Goal: Task Accomplishment & Management: Use online tool/utility

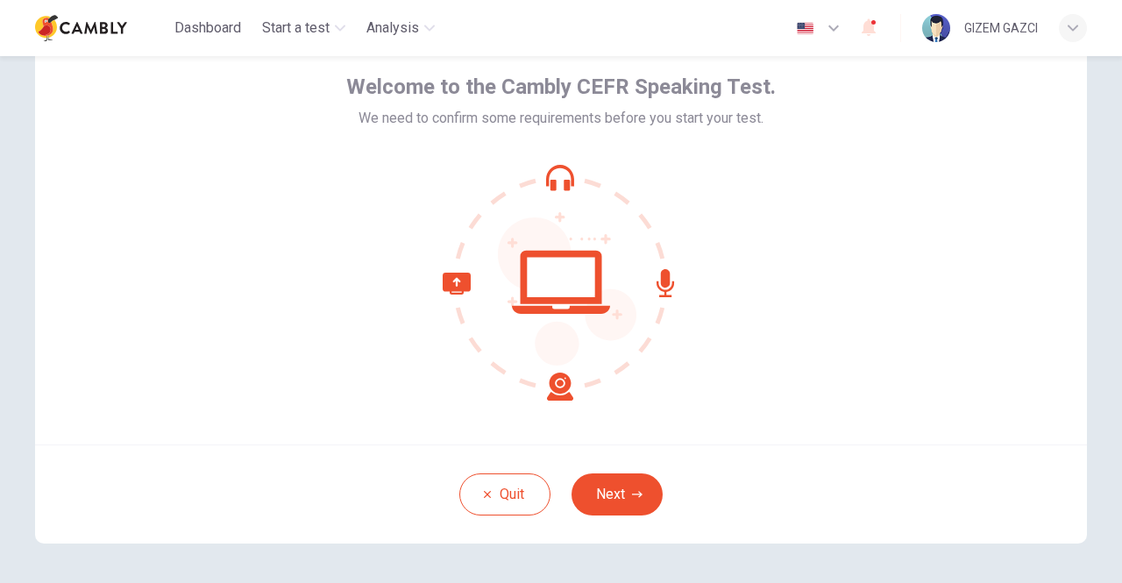
scroll to position [82, 0]
click at [632, 496] on icon "button" at bounding box center [637, 493] width 11 height 11
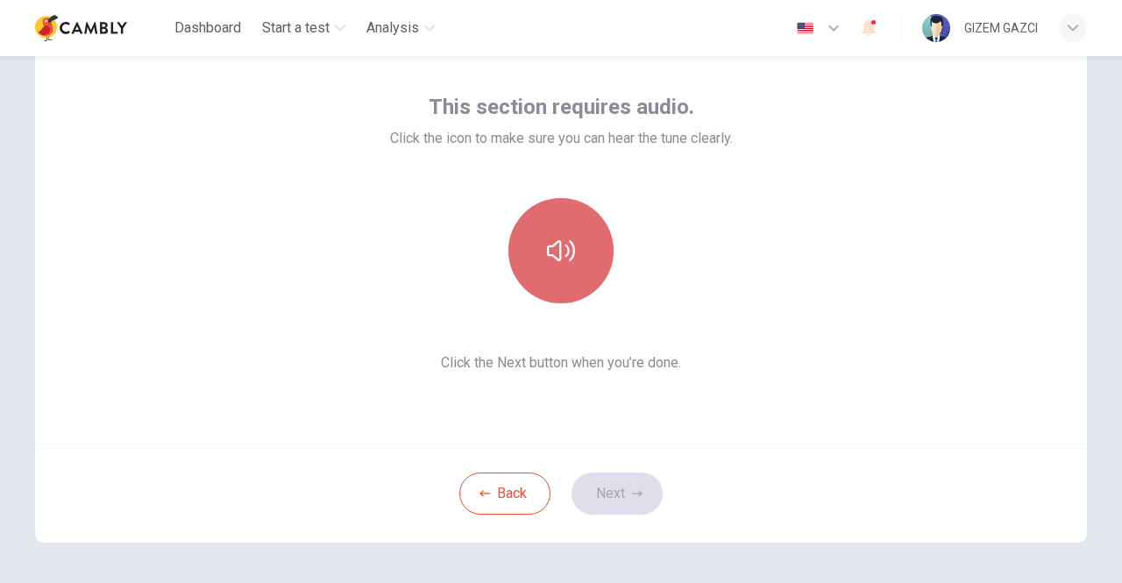
click at [568, 264] on icon "button" at bounding box center [561, 251] width 28 height 28
click at [556, 272] on button "button" at bounding box center [561, 250] width 105 height 105
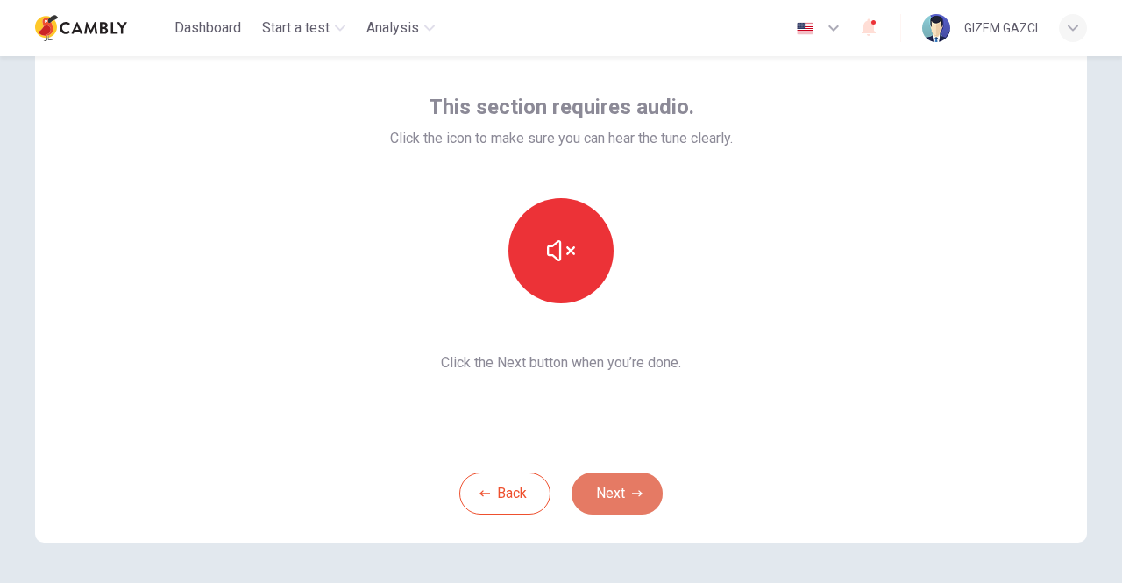
click at [606, 486] on button "Next" at bounding box center [617, 494] width 91 height 42
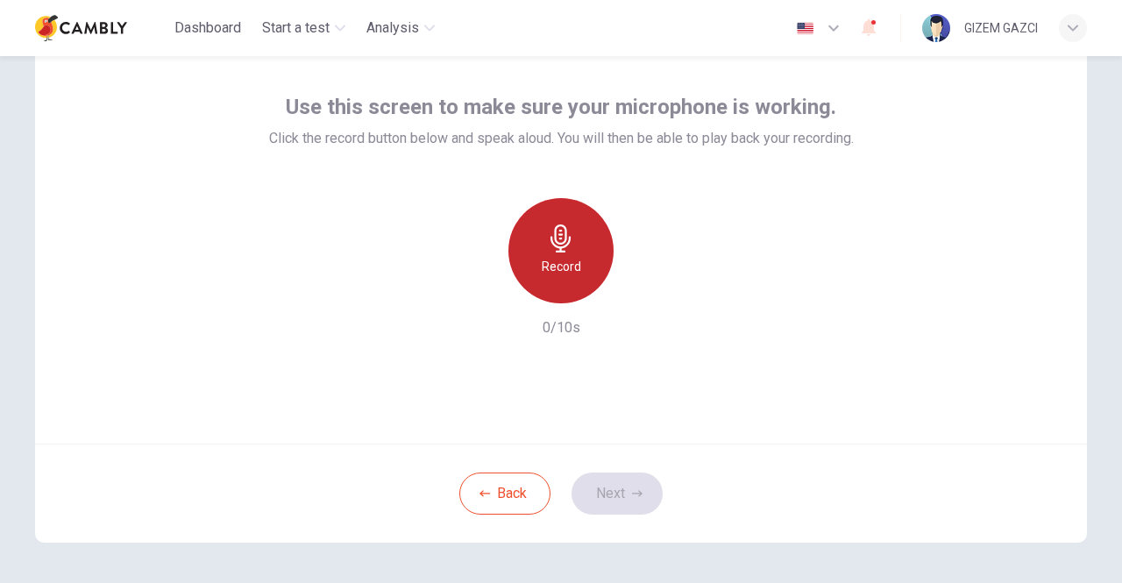
click at [566, 260] on h6 "Record" at bounding box center [561, 266] width 39 height 21
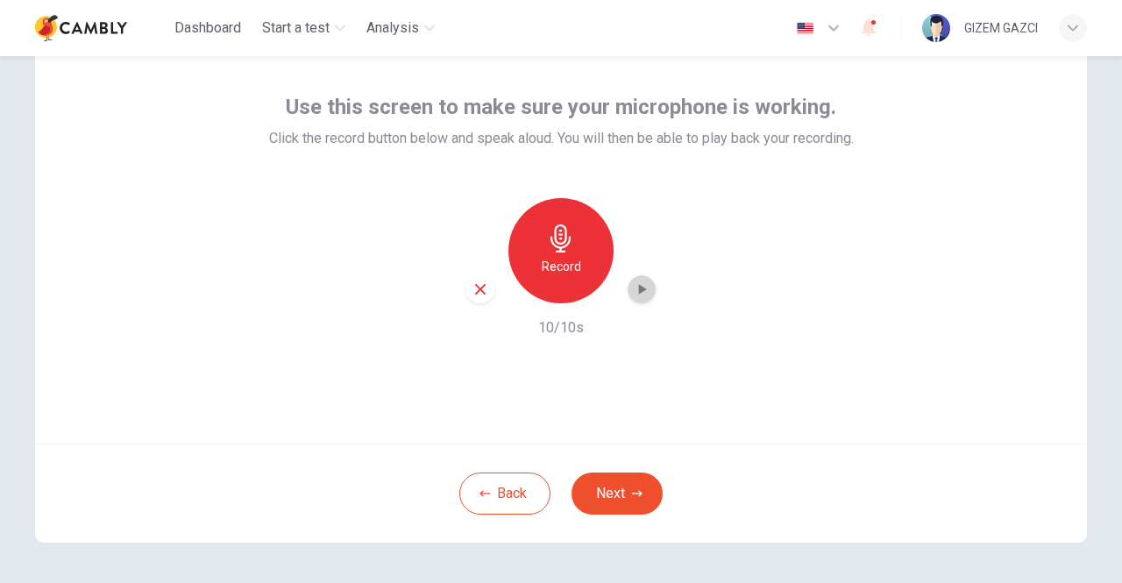
click at [633, 293] on icon "button" at bounding box center [642, 290] width 18 height 18
click at [632, 490] on icon "button" at bounding box center [637, 493] width 11 height 11
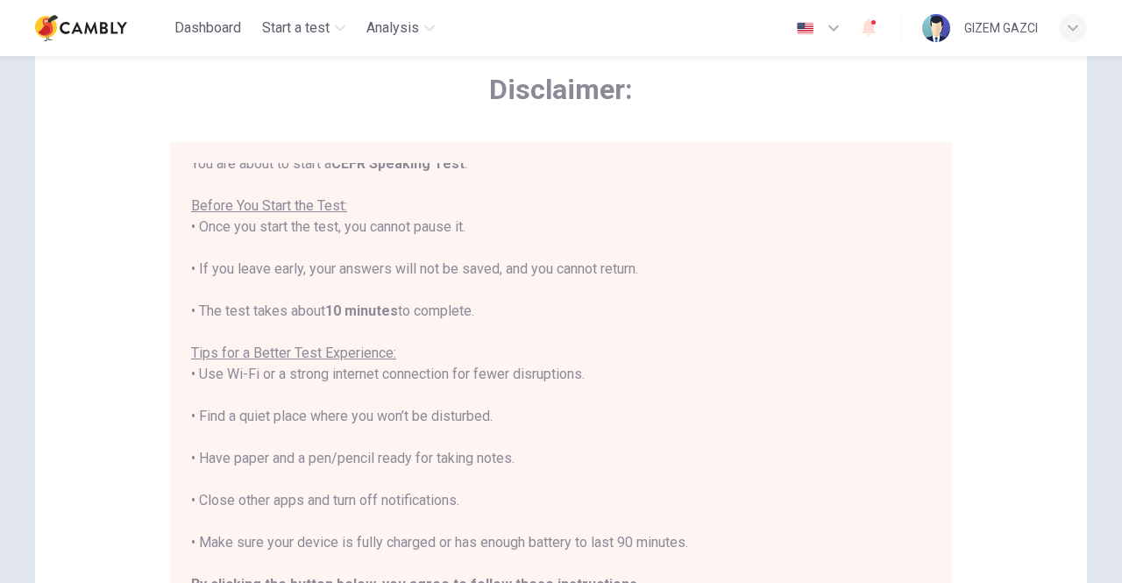
scroll to position [12, 0]
click at [729, 490] on div "You are about to start a CEFR Speaking Test . Before You Start the Test: • Once…" at bounding box center [561, 393] width 740 height 484
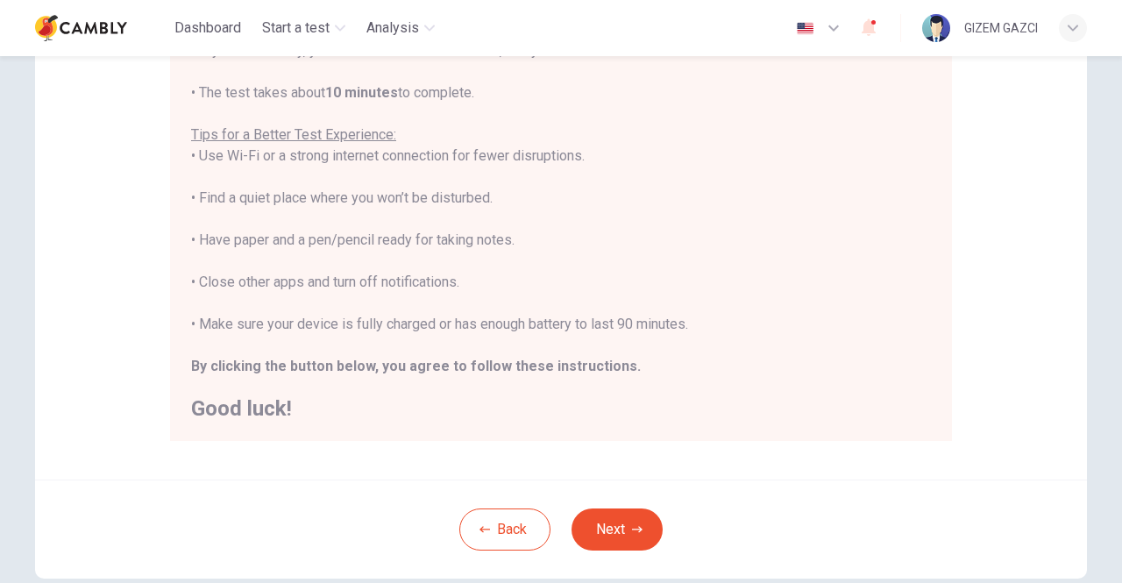
scroll to position [292, 0]
click at [645, 523] on button "Next" at bounding box center [617, 529] width 91 height 42
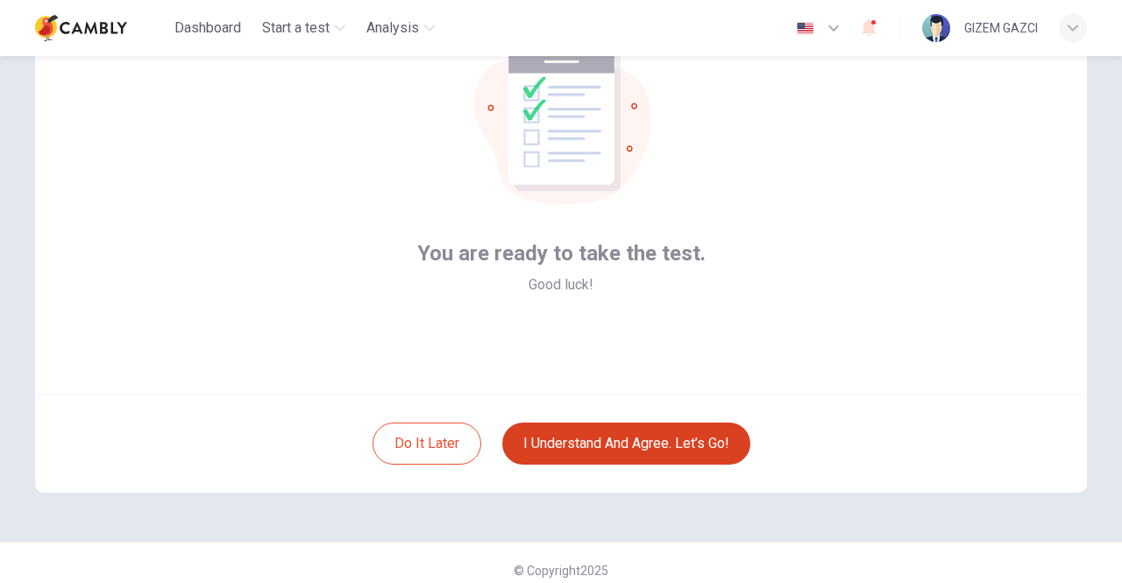
scroll to position [132, 0]
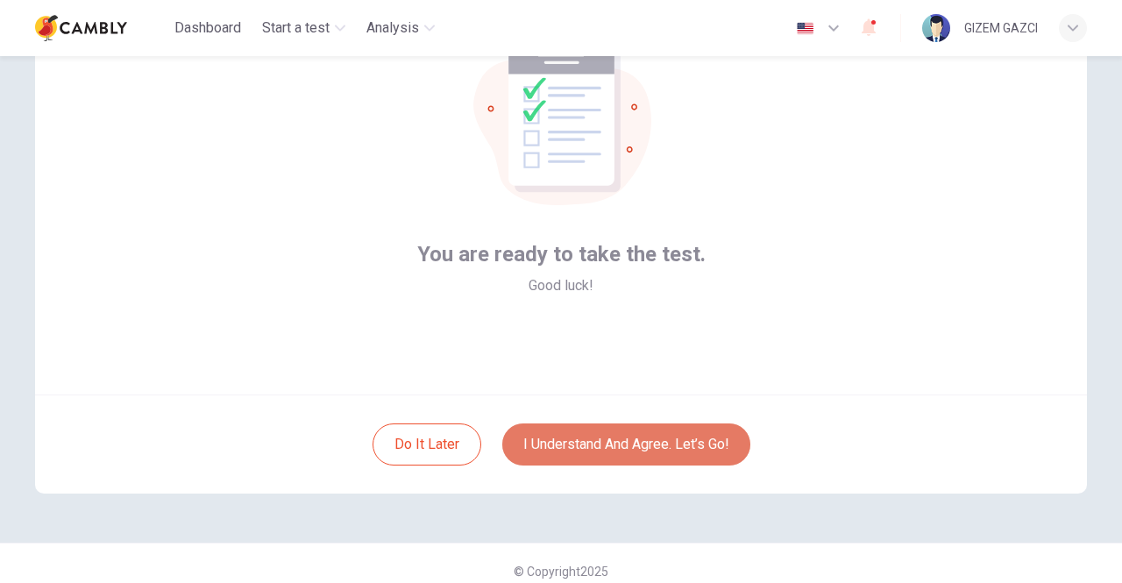
click at [675, 457] on button "I understand and agree. Let’s go!" at bounding box center [626, 445] width 248 height 42
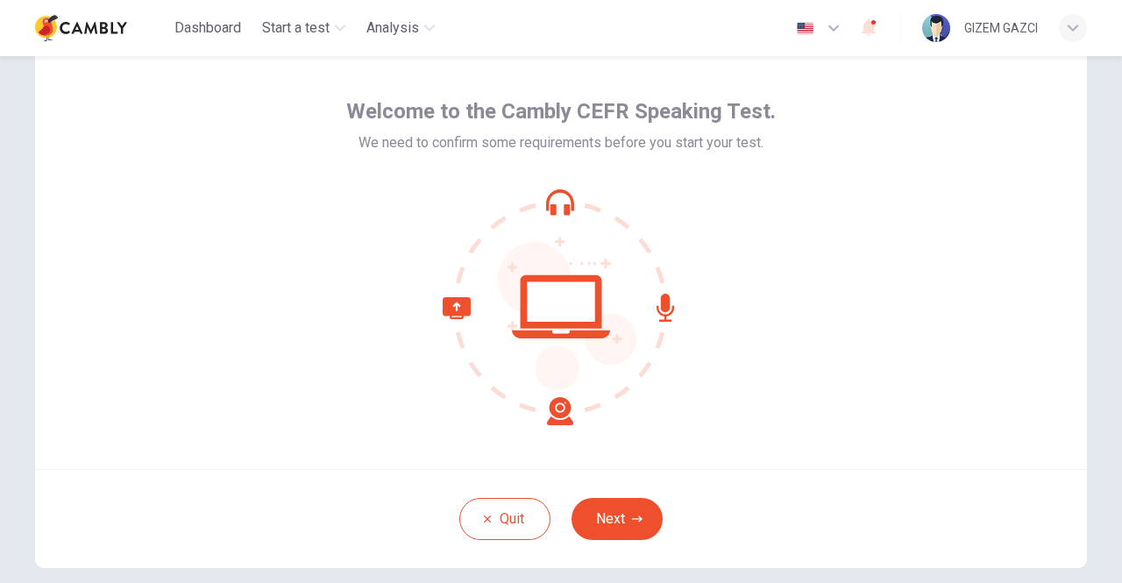
scroll to position [96, 0]
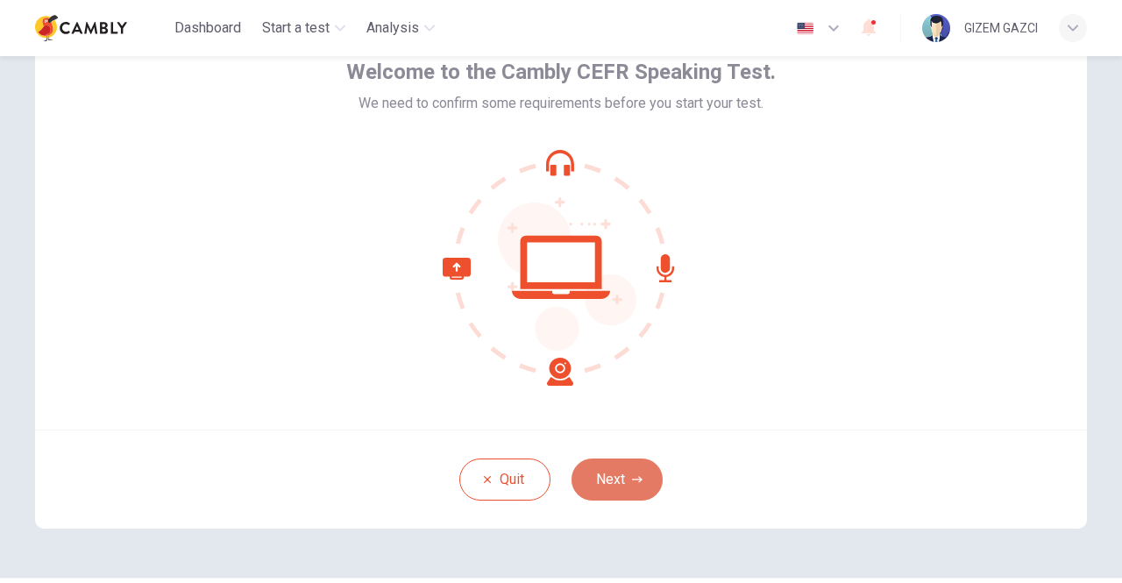
click at [632, 481] on icon "button" at bounding box center [637, 479] width 11 height 11
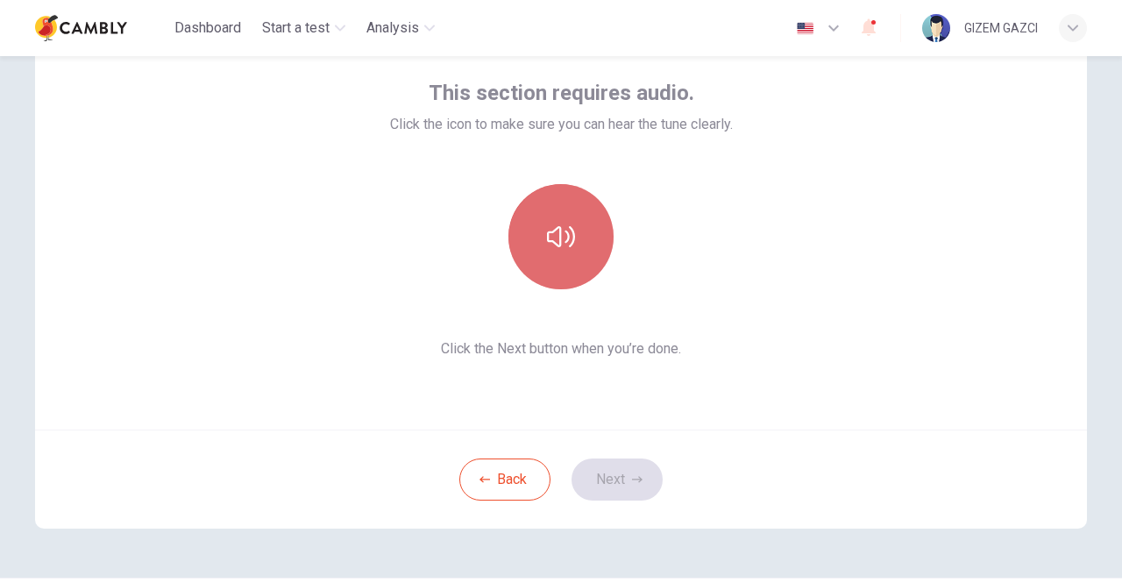
click at [583, 262] on button "button" at bounding box center [561, 236] width 105 height 105
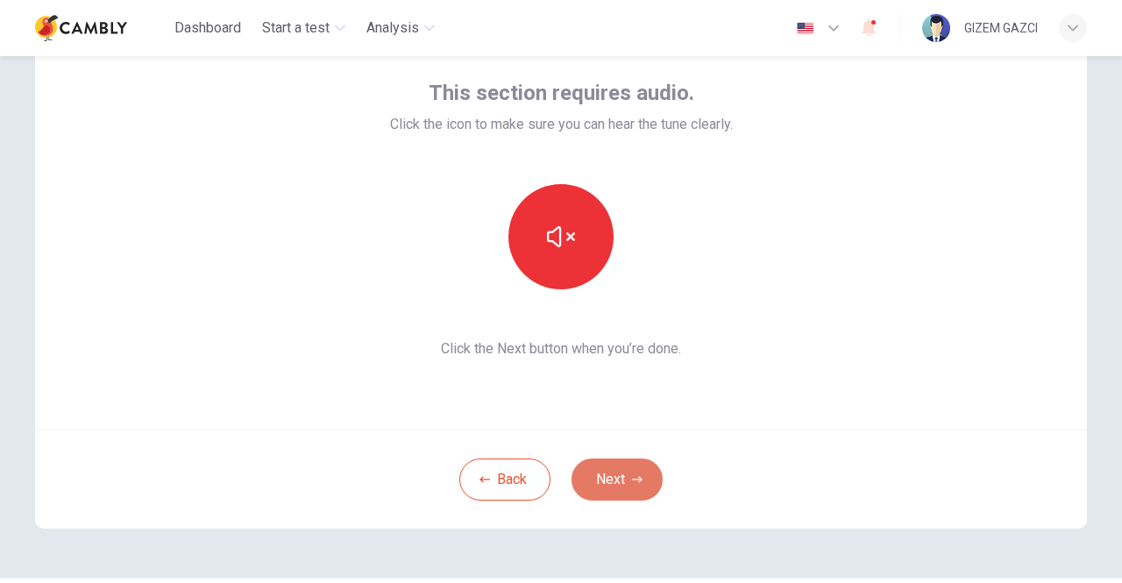
click at [616, 474] on button "Next" at bounding box center [617, 480] width 91 height 42
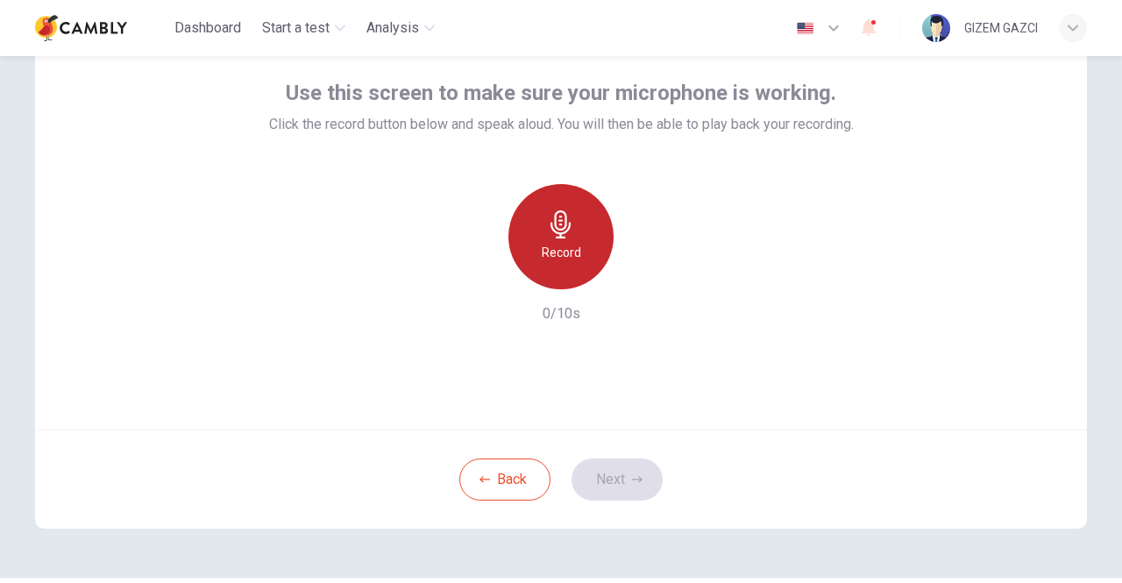
click at [581, 224] on div "Record" at bounding box center [561, 236] width 105 height 105
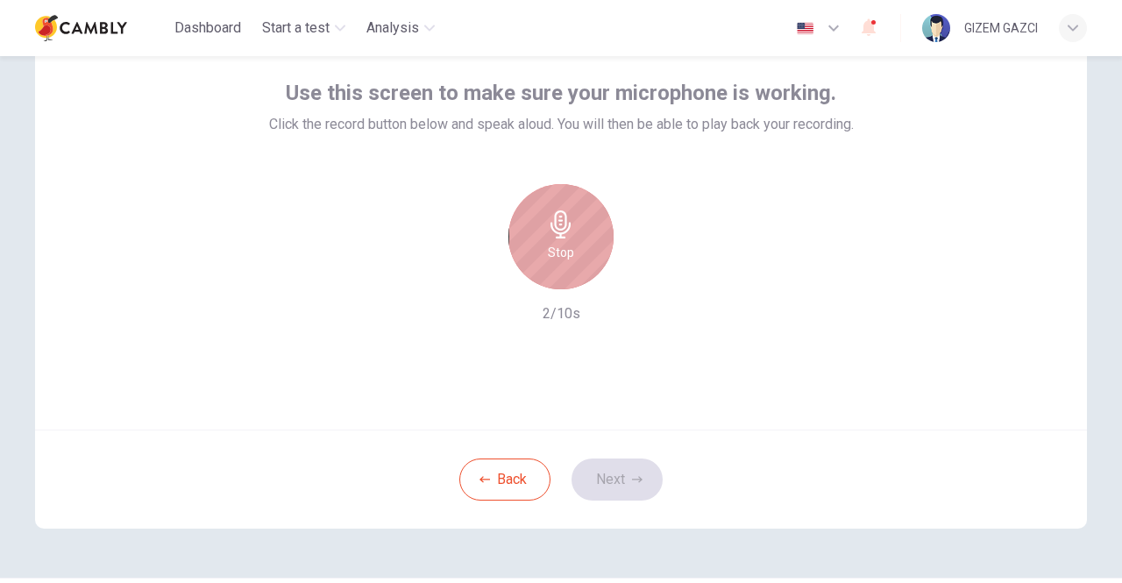
click at [581, 224] on div "Stop" at bounding box center [561, 236] width 105 height 105
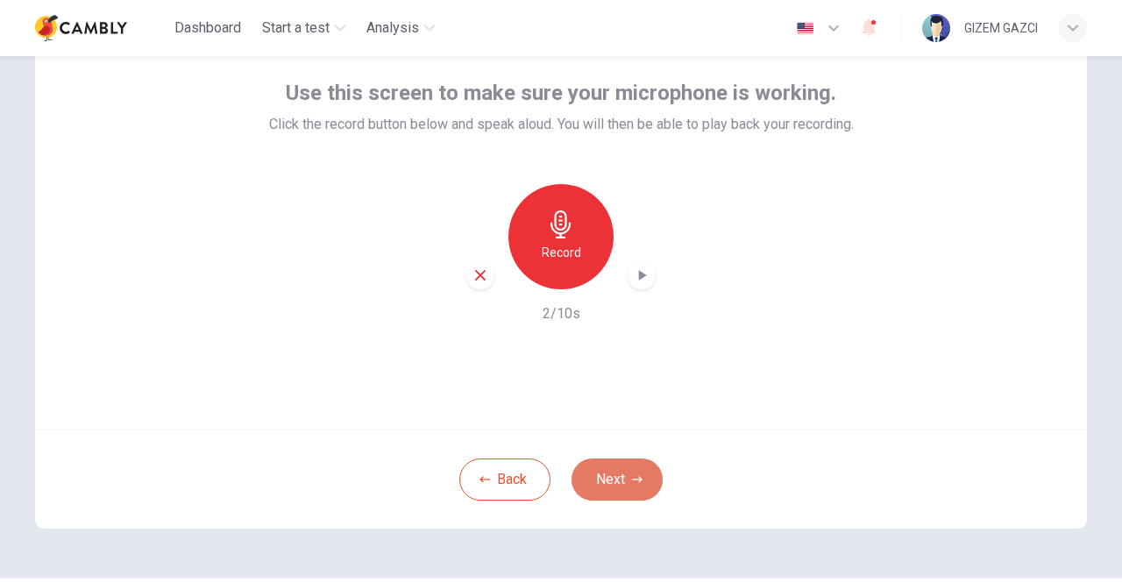
click at [622, 467] on button "Next" at bounding box center [617, 480] width 91 height 42
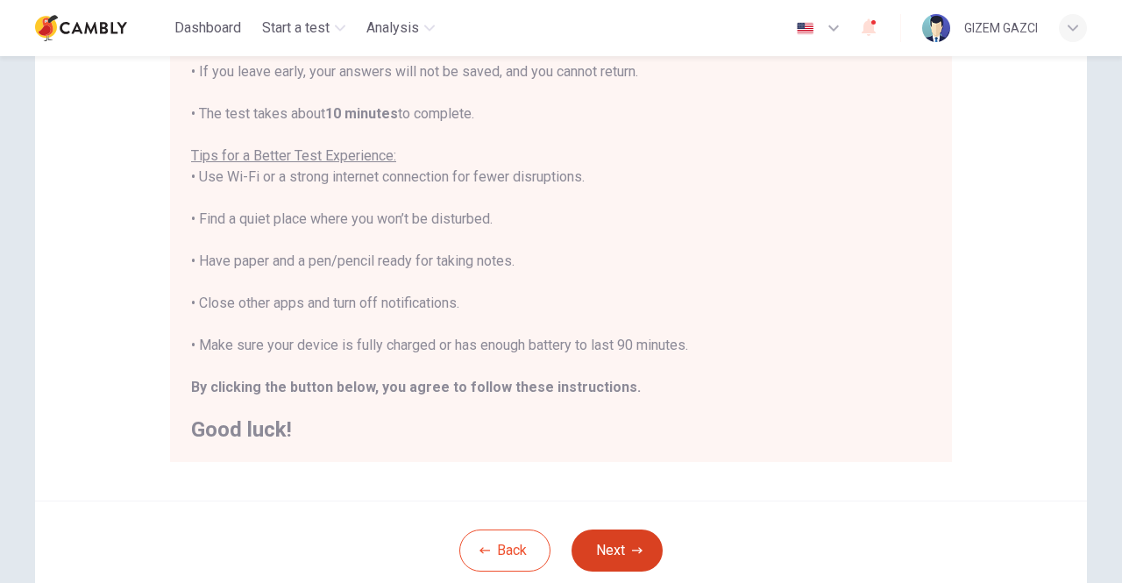
scroll to position [271, 0]
click at [629, 541] on button "Next" at bounding box center [617, 550] width 91 height 42
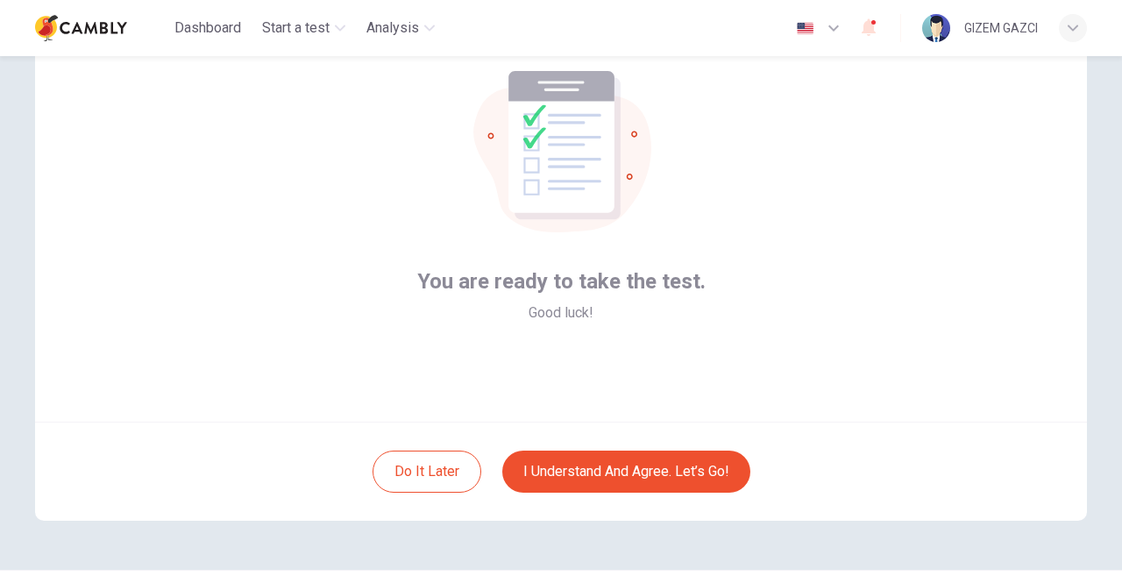
scroll to position [103, 0]
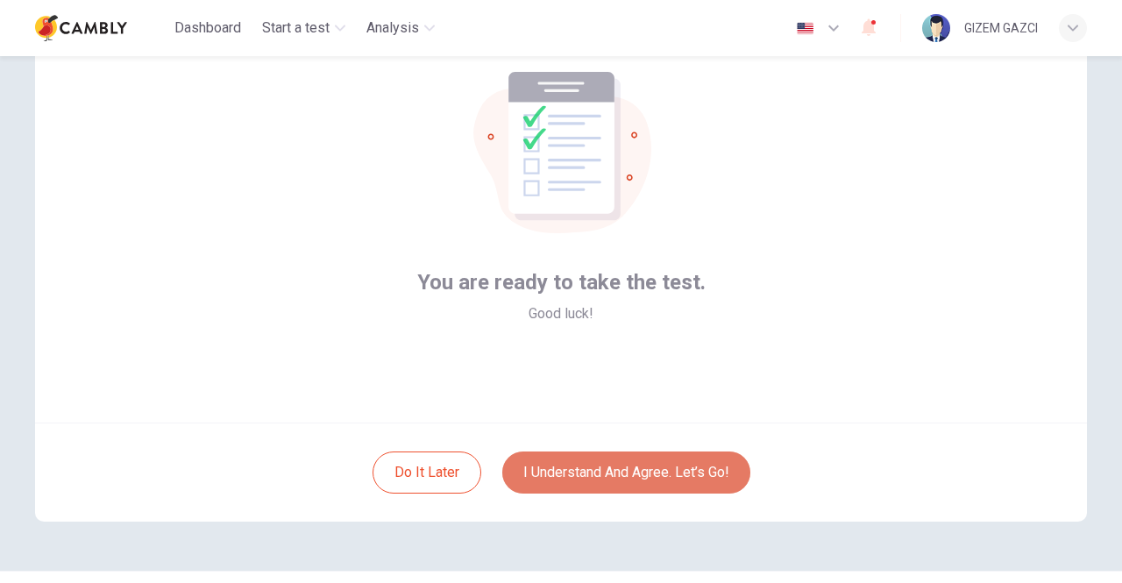
click at [652, 480] on button "I understand and agree. Let’s go!" at bounding box center [626, 473] width 248 height 42
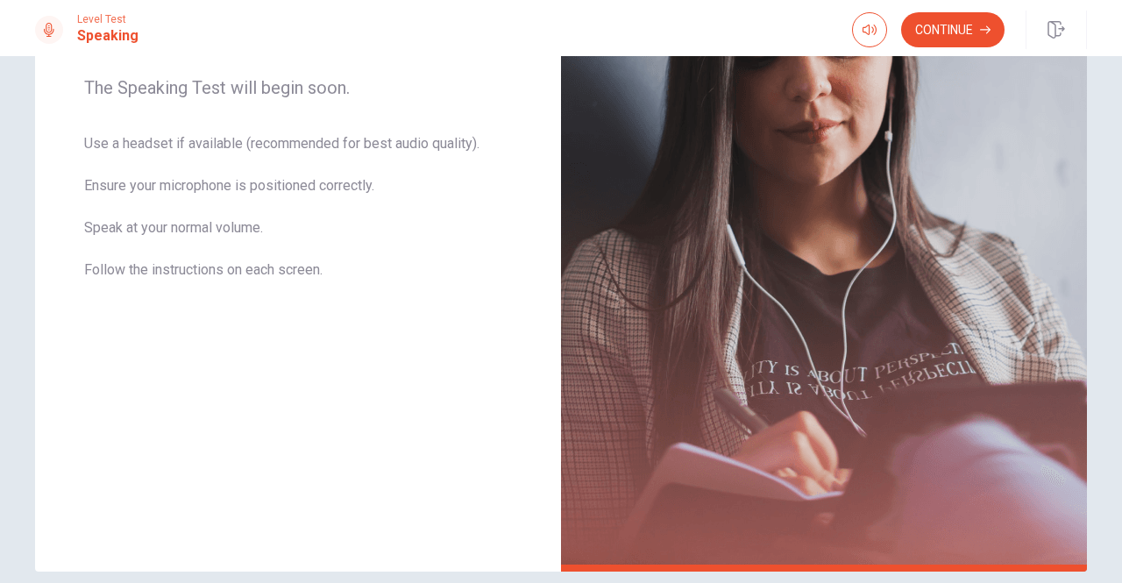
scroll to position [363, 0]
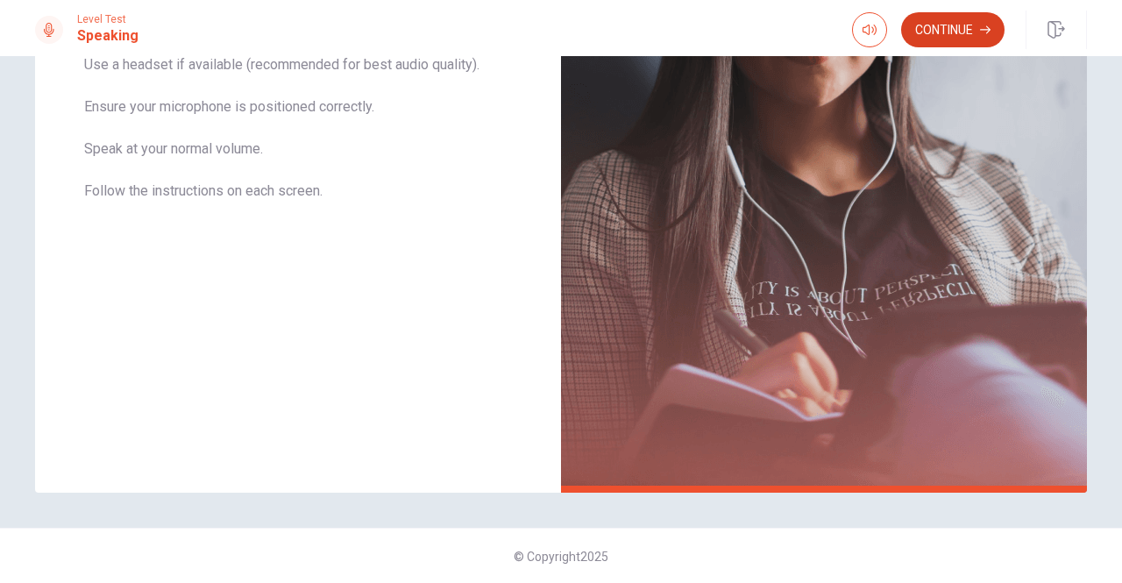
click at [963, 32] on button "Continue" at bounding box center [952, 29] width 103 height 35
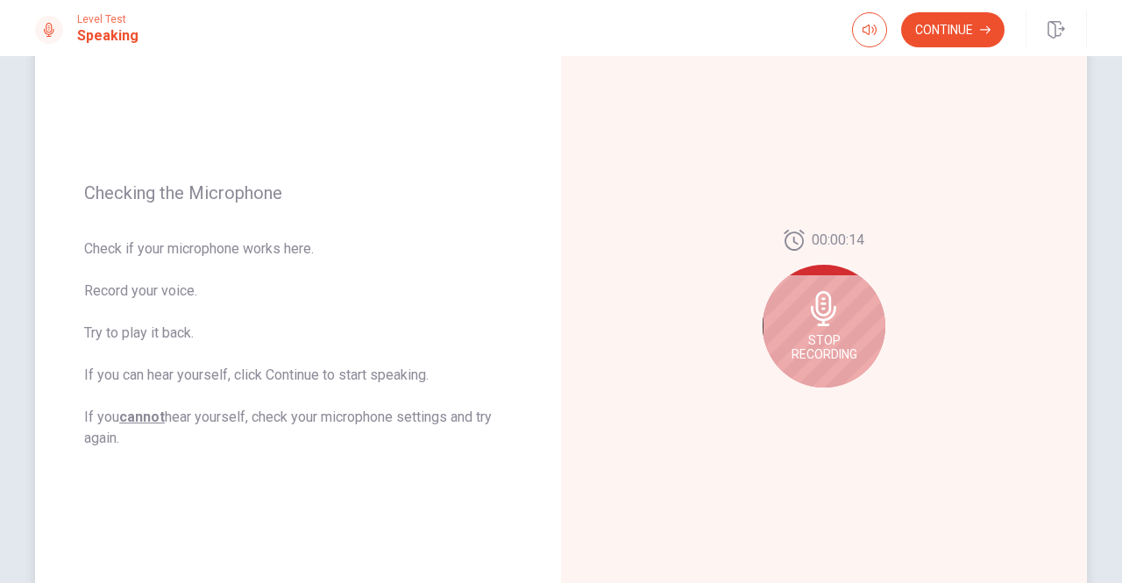
scroll to position [156, 0]
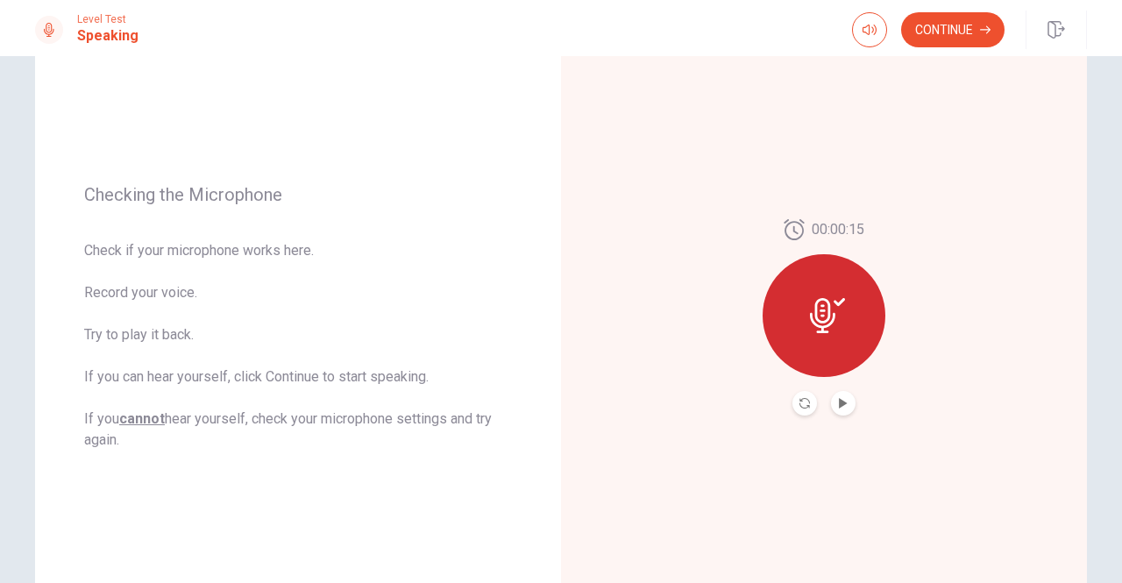
click at [820, 322] on icon at bounding box center [822, 315] width 25 height 35
click at [839, 403] on icon "Play Audio" at bounding box center [843, 403] width 8 height 11
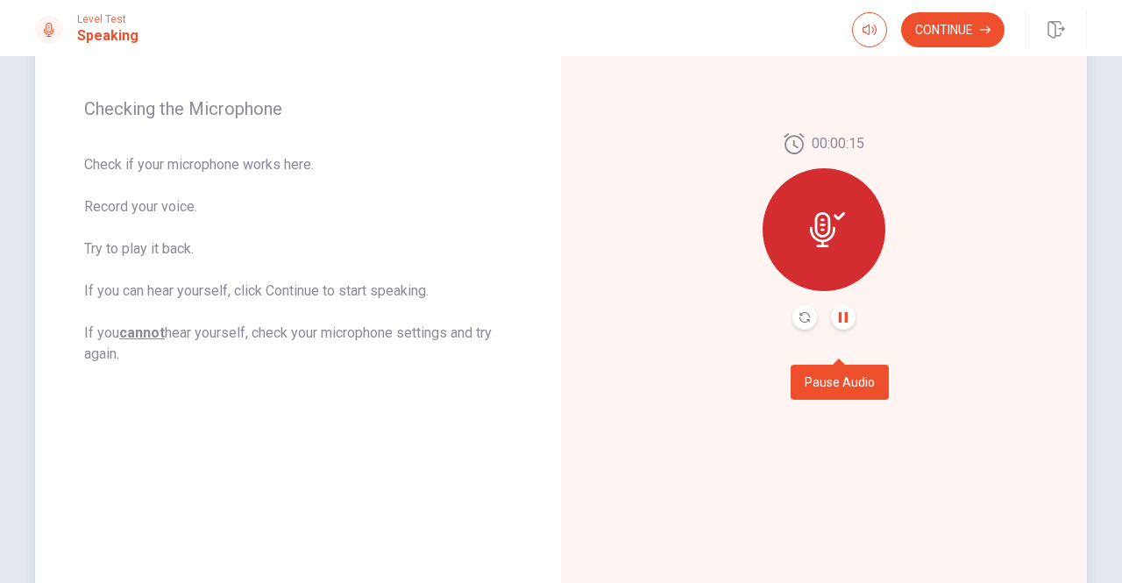
scroll to position [214, 0]
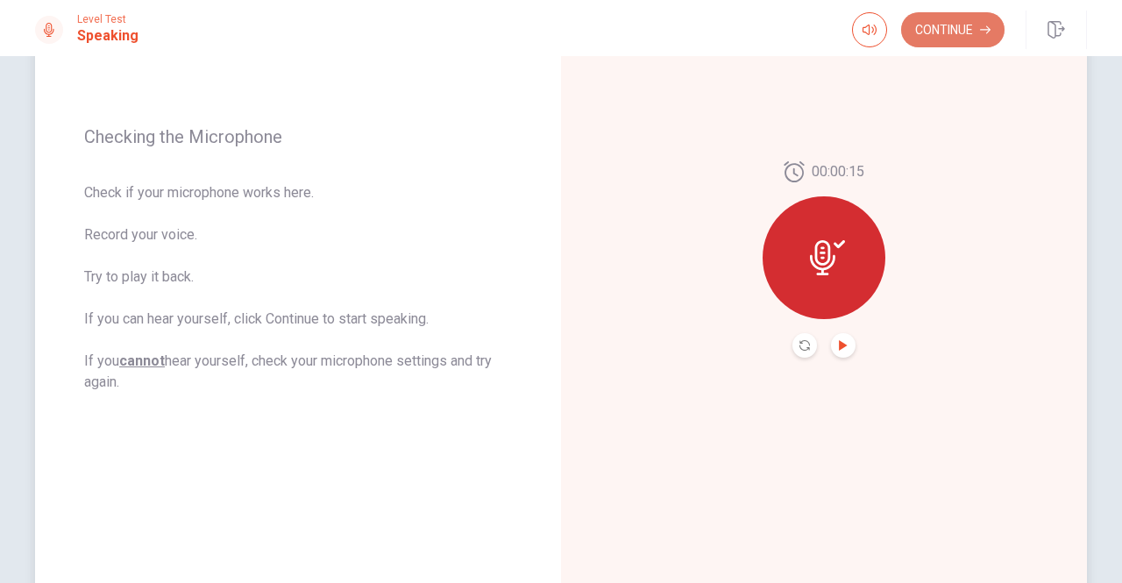
click at [962, 39] on button "Continue" at bounding box center [952, 29] width 103 height 35
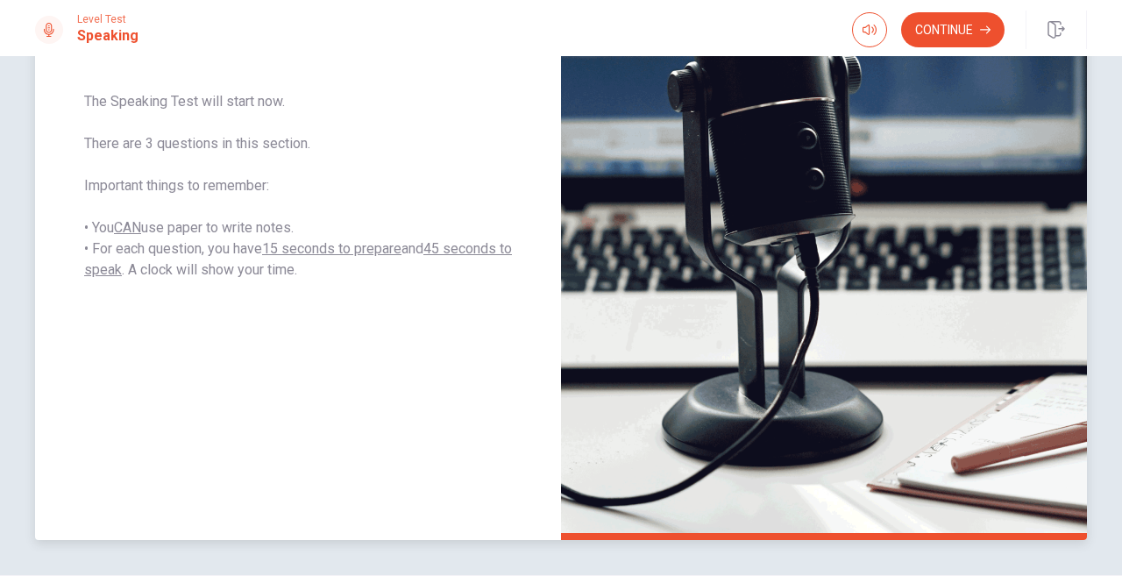
scroll to position [223, 0]
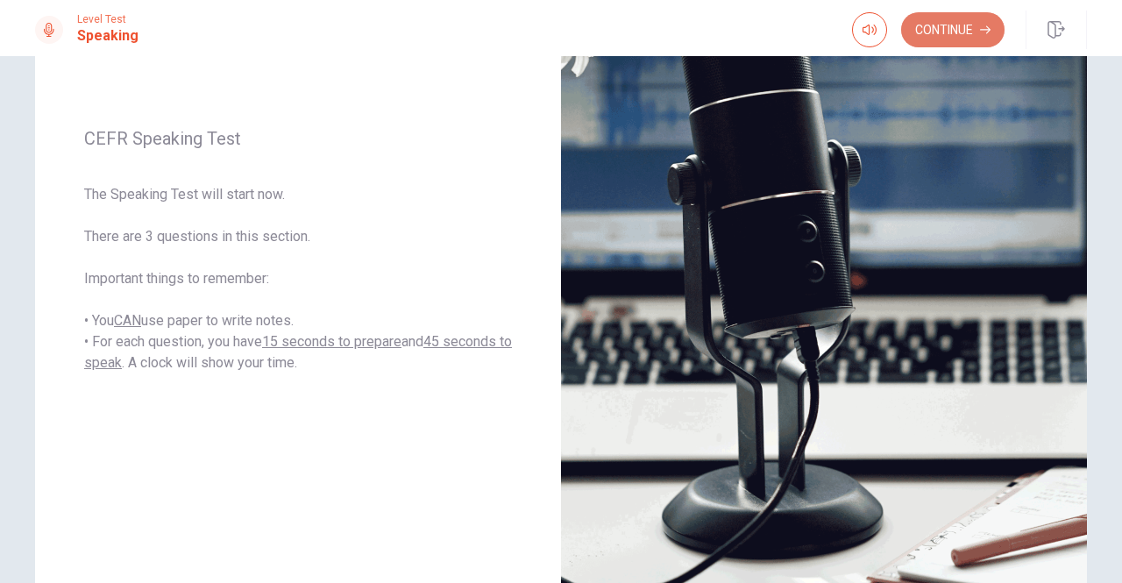
click at [957, 39] on button "Continue" at bounding box center [952, 29] width 103 height 35
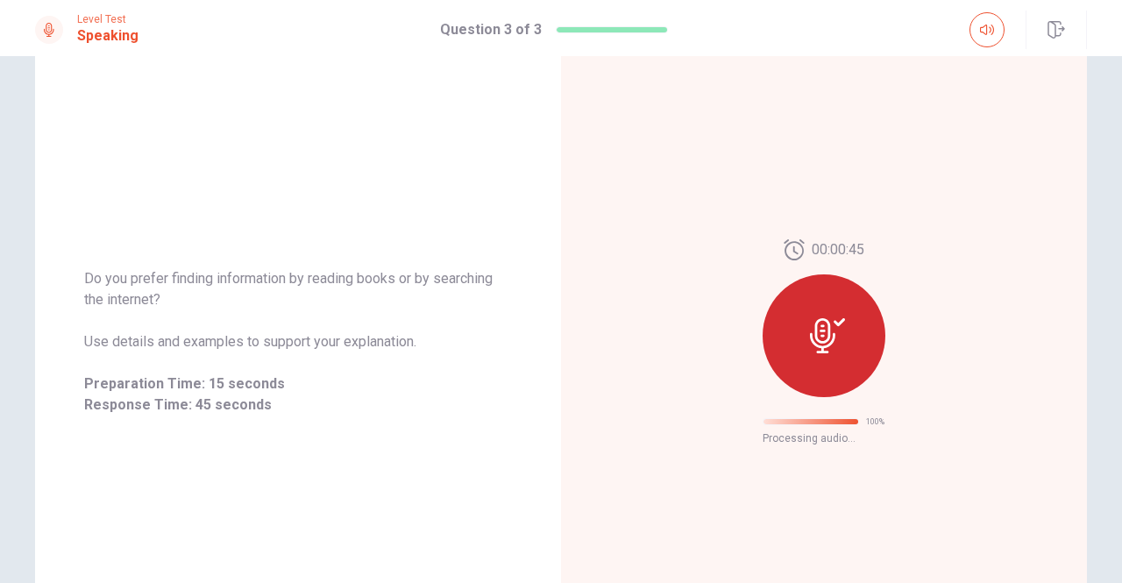
scroll to position [54, 0]
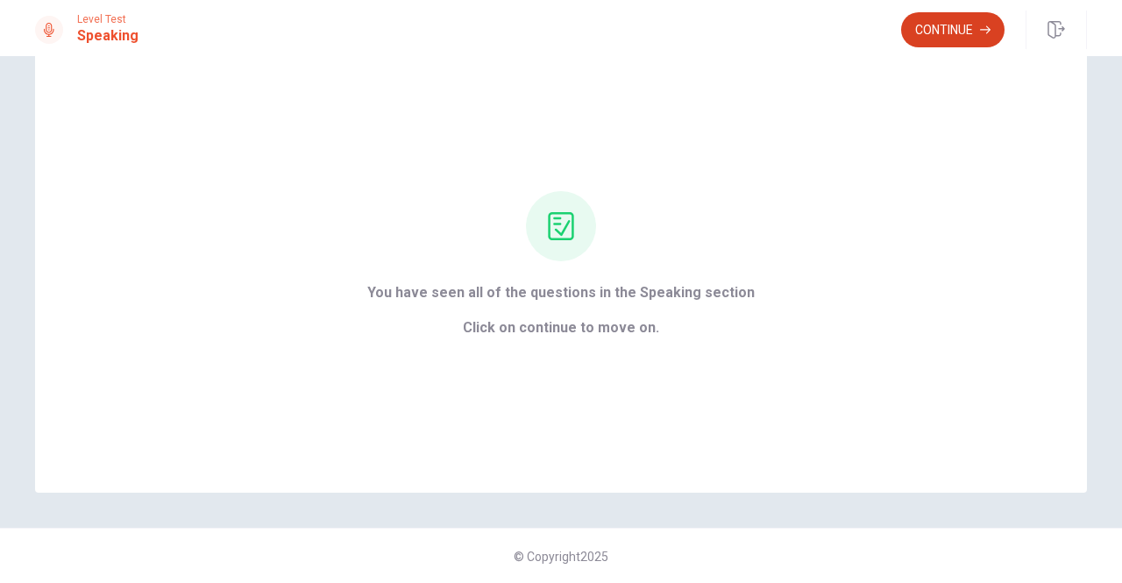
click at [959, 32] on button "Continue" at bounding box center [952, 29] width 103 height 35
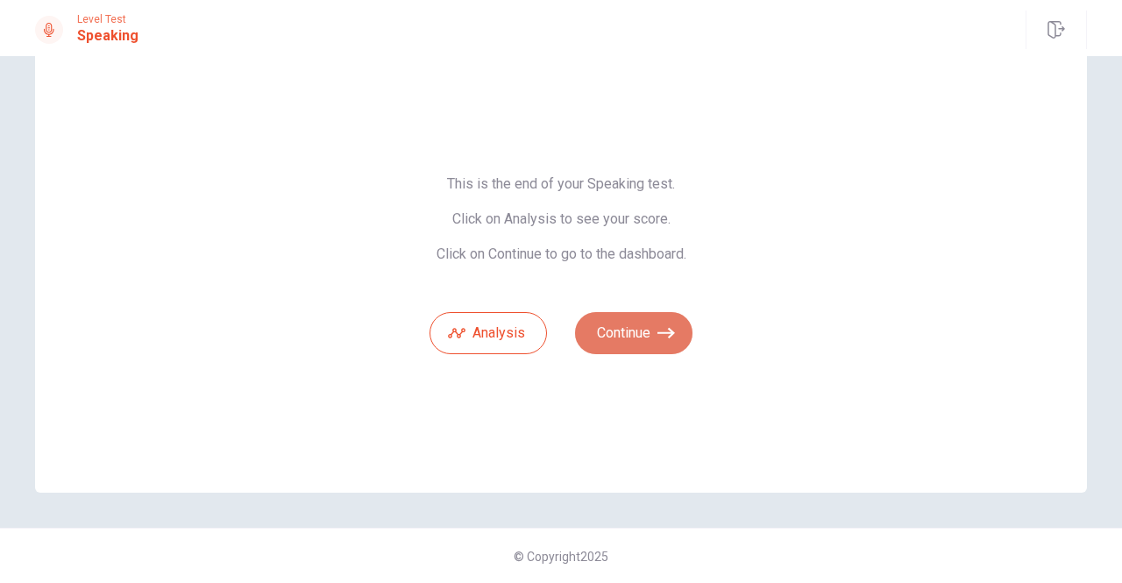
click at [658, 337] on icon "button" at bounding box center [667, 333] width 18 height 18
